Goal: Navigation & Orientation: Find specific page/section

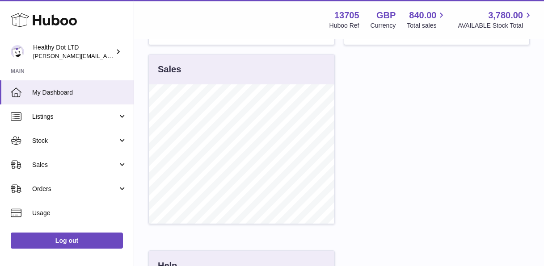
scroll to position [291, 0]
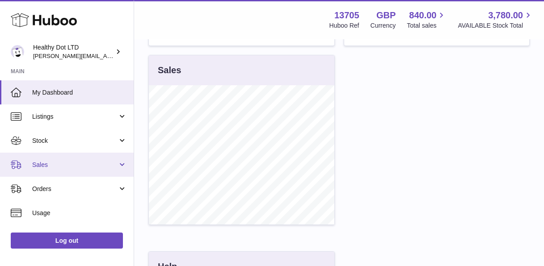
click at [50, 171] on link "Sales" at bounding box center [67, 165] width 134 height 24
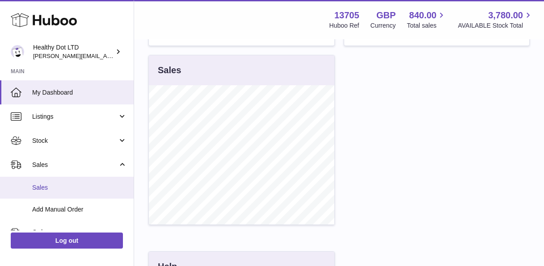
click at [49, 190] on span "Sales" at bounding box center [79, 188] width 95 height 8
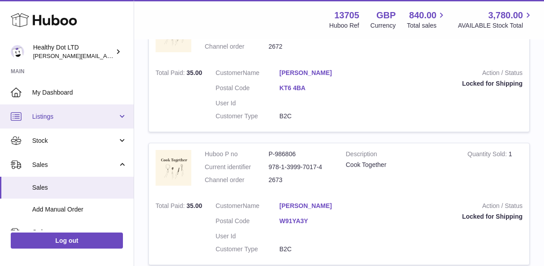
scroll to position [1263, 0]
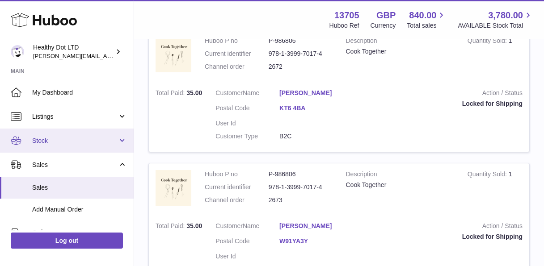
click at [63, 143] on span "Stock" at bounding box center [74, 141] width 85 height 8
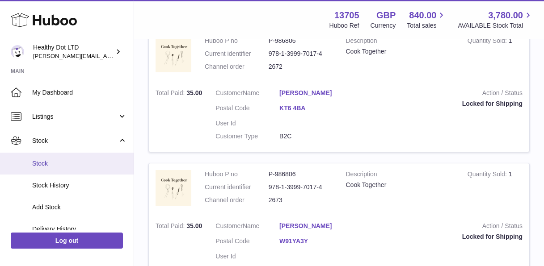
click at [46, 161] on span "Stock" at bounding box center [79, 163] width 95 height 8
